Goal: Transaction & Acquisition: Subscribe to service/newsletter

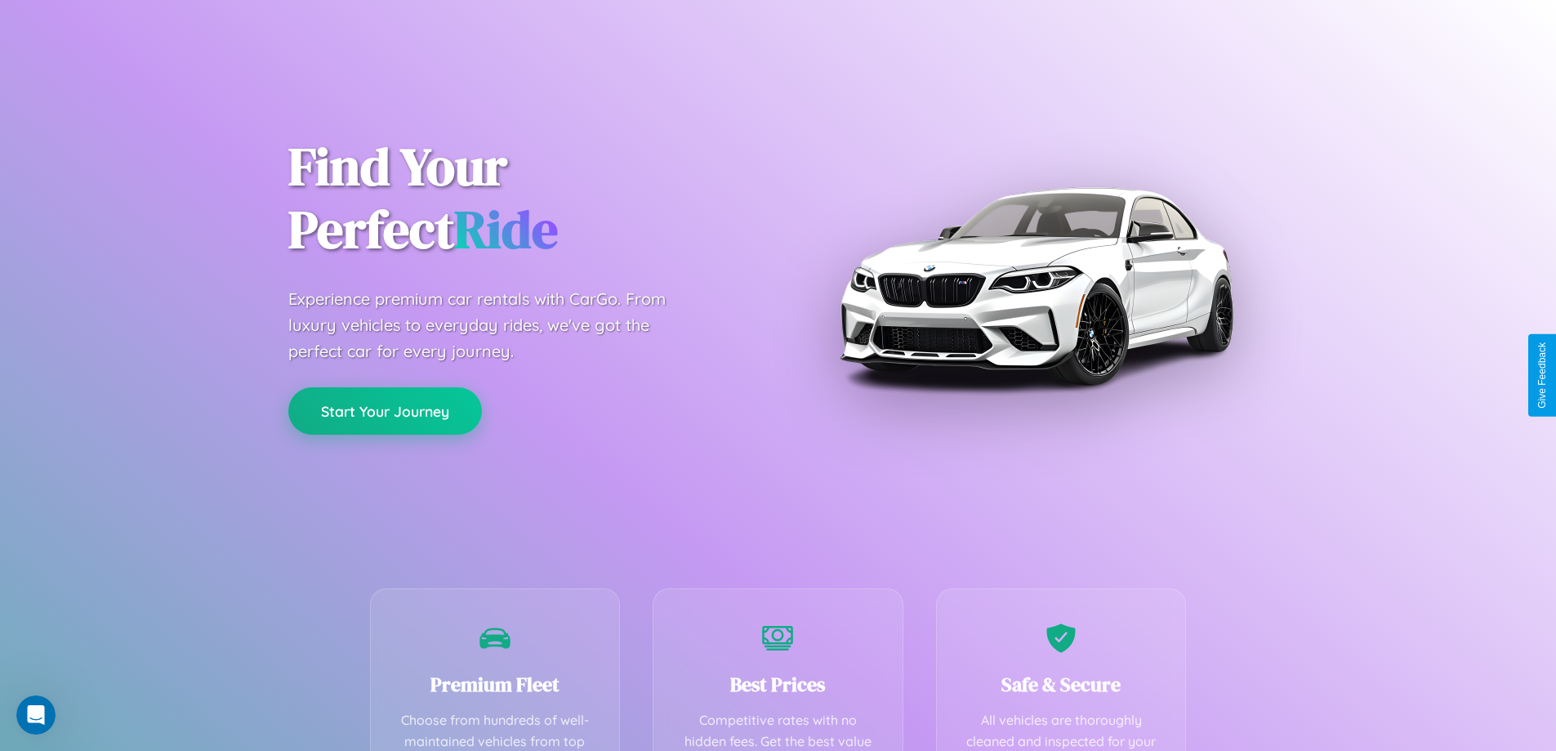
click at [385, 411] on button "Start Your Journey" at bounding box center [385, 410] width 194 height 47
click at [385, 410] on button "Start Your Journey" at bounding box center [385, 410] width 194 height 47
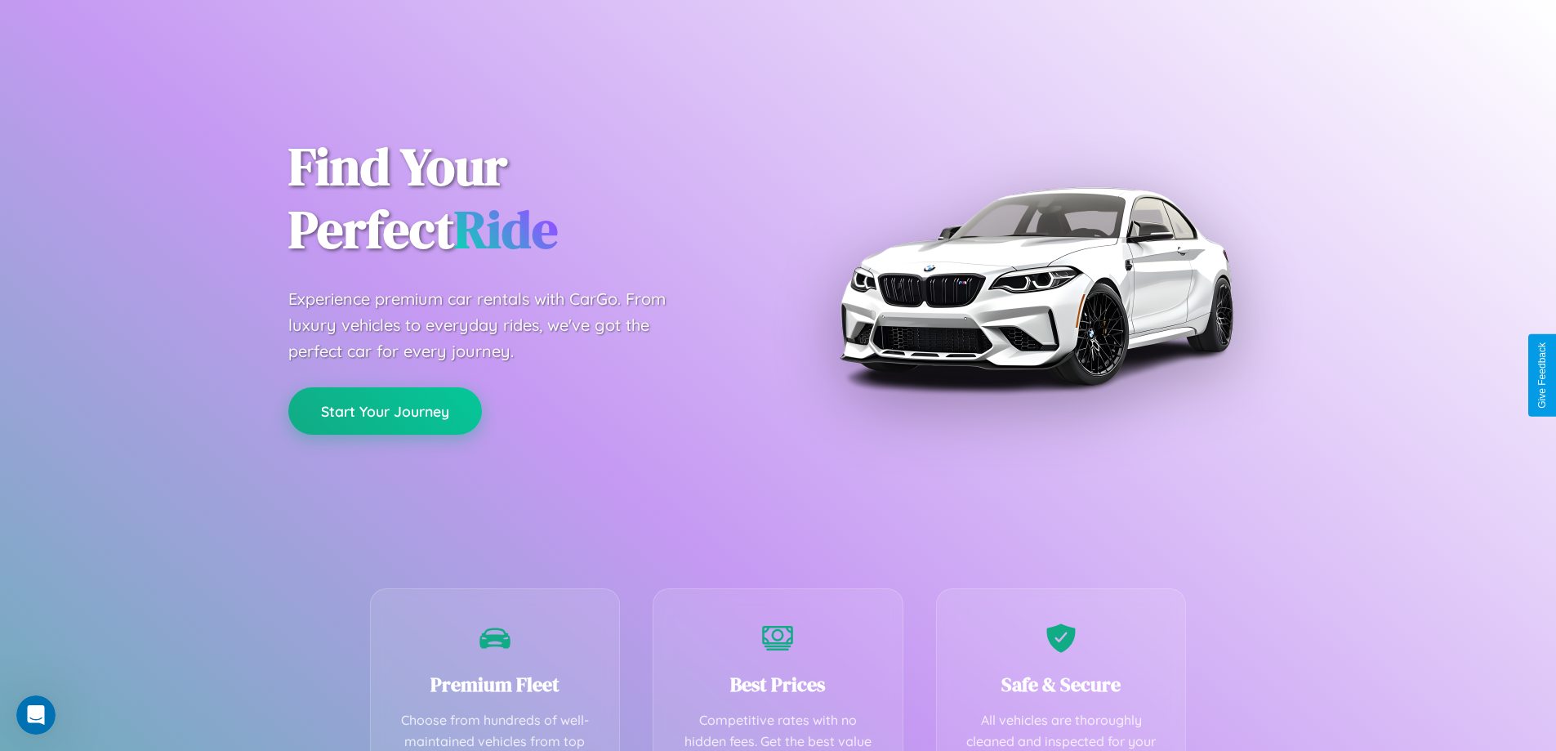
click at [385, 410] on button "Start Your Journey" at bounding box center [385, 410] width 194 height 47
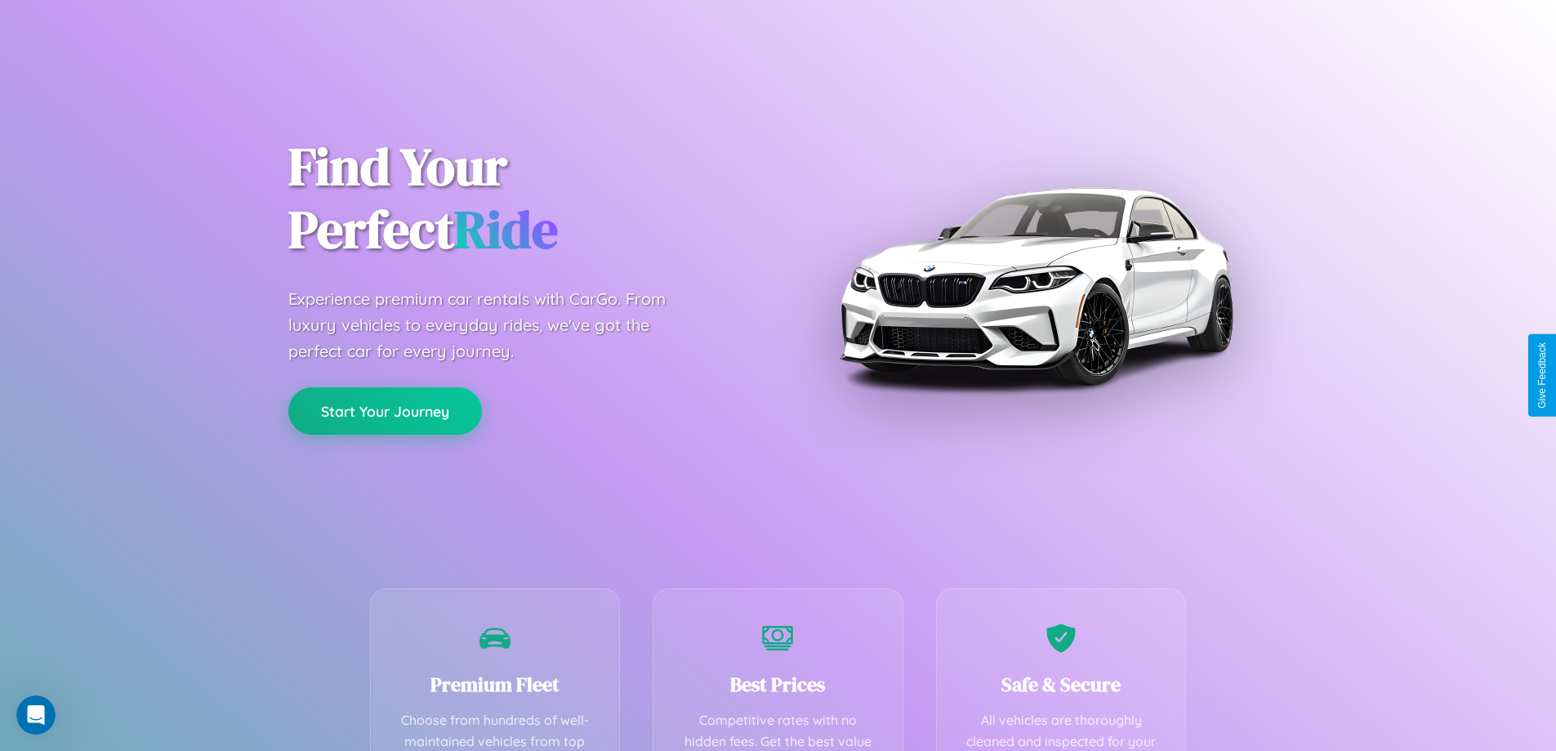
click at [385, 410] on button "Start Your Journey" at bounding box center [385, 410] width 194 height 47
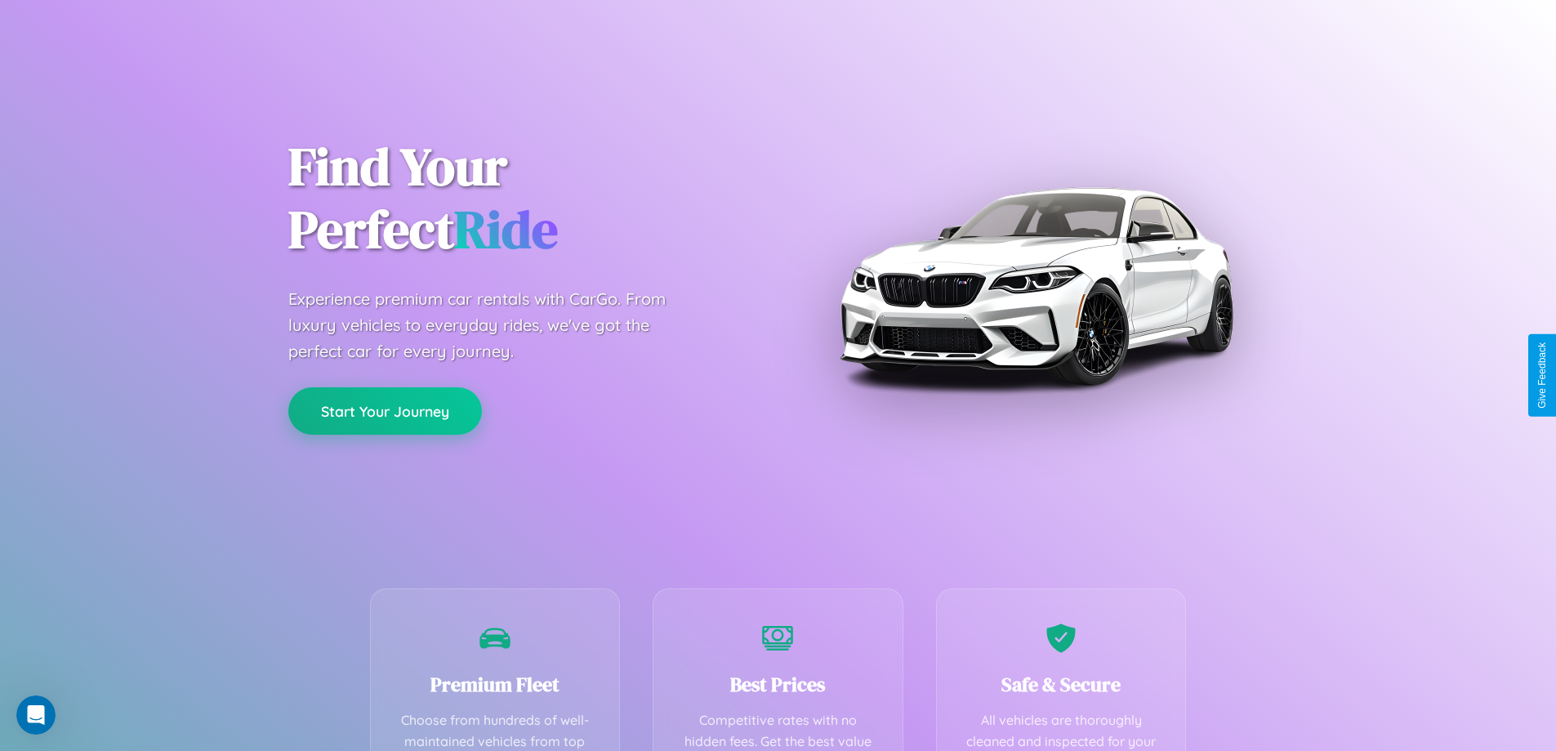
click at [385, 410] on button "Start Your Journey" at bounding box center [385, 410] width 194 height 47
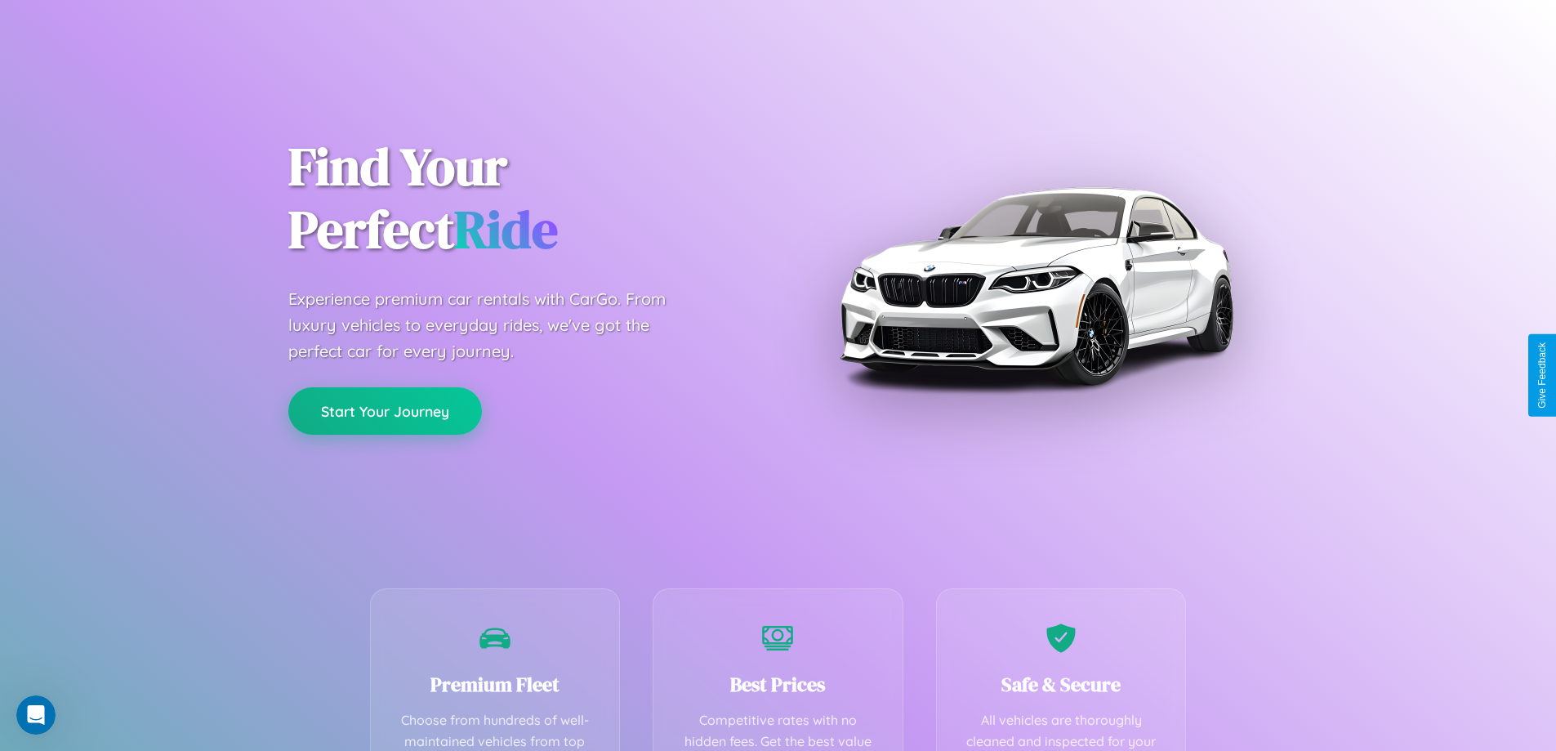
click at [385, 410] on button "Start Your Journey" at bounding box center [385, 410] width 194 height 47
